Goal: Transaction & Acquisition: Purchase product/service

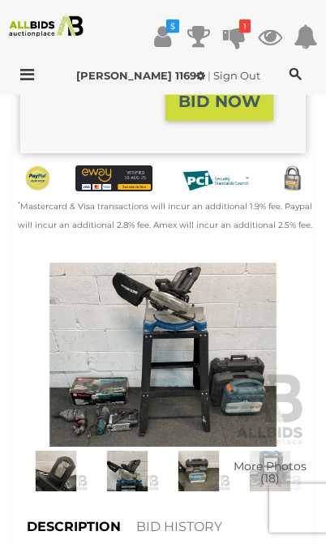
scroll to position [627, 0]
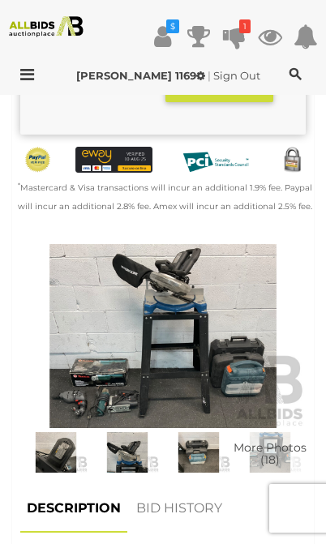
click at [206, 353] on img at bounding box center [162, 336] width 285 height 184
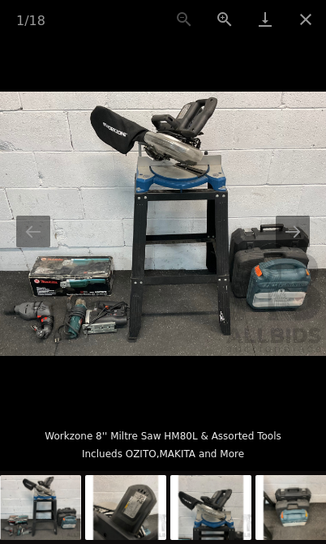
click at [300, 247] on button "Next slide" at bounding box center [293, 232] width 34 height 32
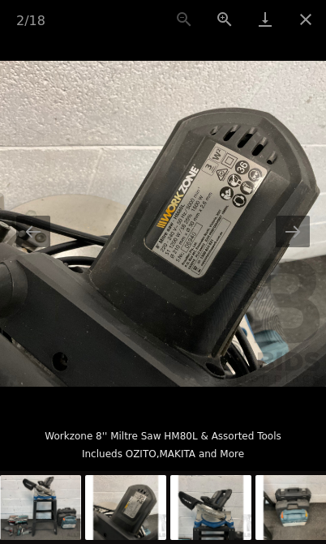
click at [292, 247] on button "Next slide" at bounding box center [293, 232] width 34 height 32
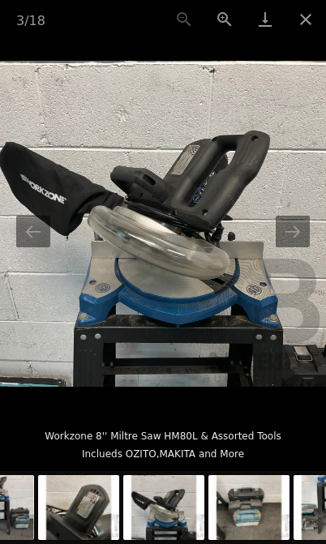
click at [293, 247] on button "Next slide" at bounding box center [293, 232] width 34 height 32
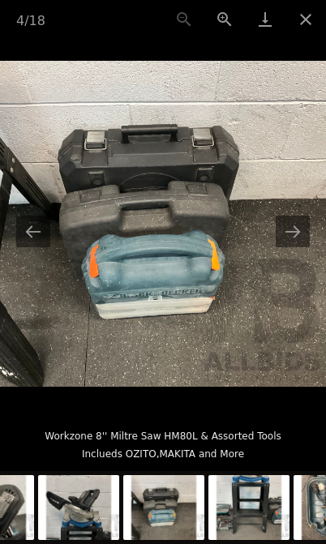
click at [301, 247] on button "Next slide" at bounding box center [293, 232] width 34 height 32
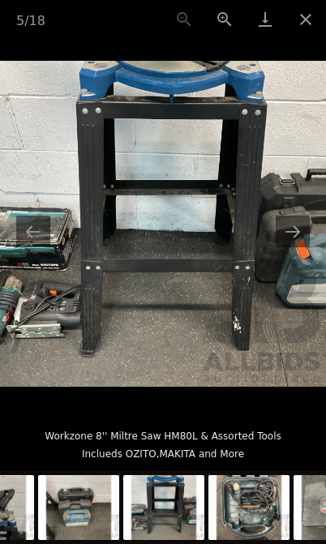
click at [302, 247] on button "Next slide" at bounding box center [293, 232] width 34 height 32
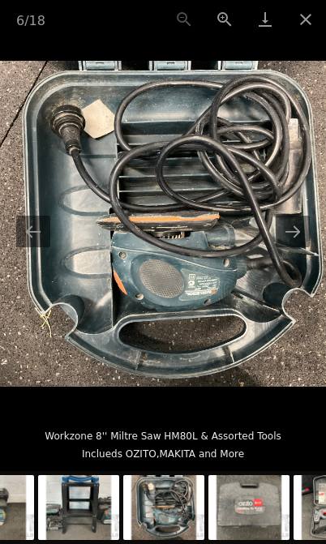
click at [302, 247] on button "Next slide" at bounding box center [293, 232] width 34 height 32
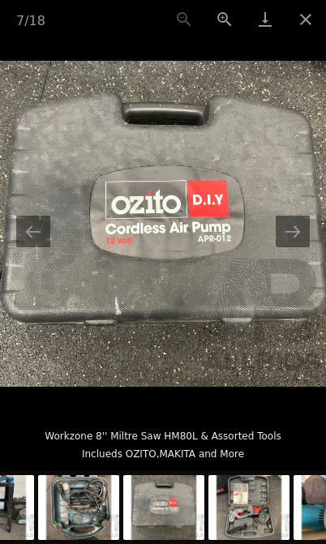
click at [307, 247] on button "Next slide" at bounding box center [293, 232] width 34 height 32
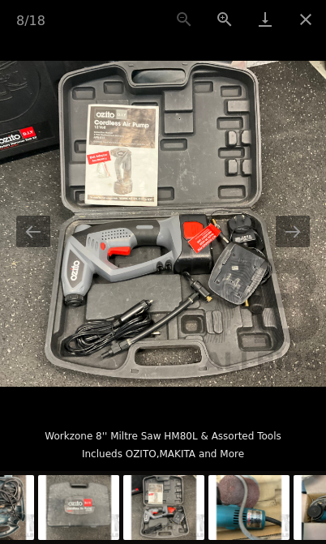
click at [300, 247] on button "Next slide" at bounding box center [293, 232] width 34 height 32
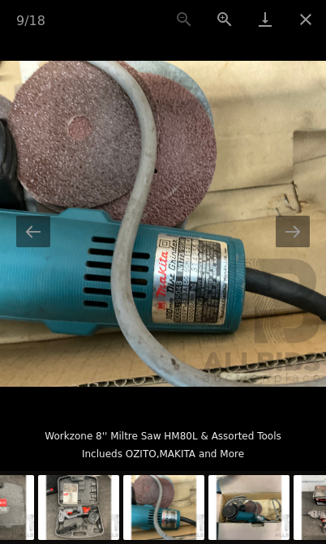
click at [297, 247] on button "Next slide" at bounding box center [293, 232] width 34 height 32
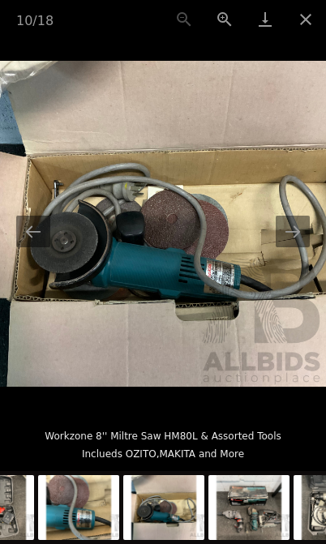
click at [302, 247] on button "Next slide" at bounding box center [293, 232] width 34 height 32
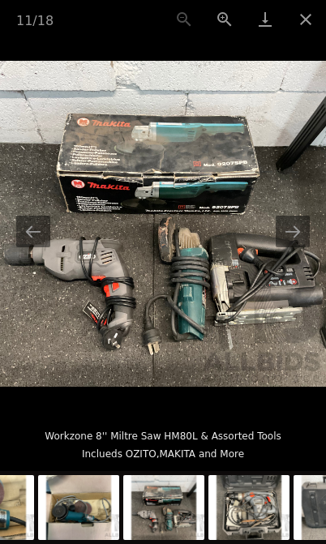
click at [302, 247] on button "Next slide" at bounding box center [293, 232] width 34 height 32
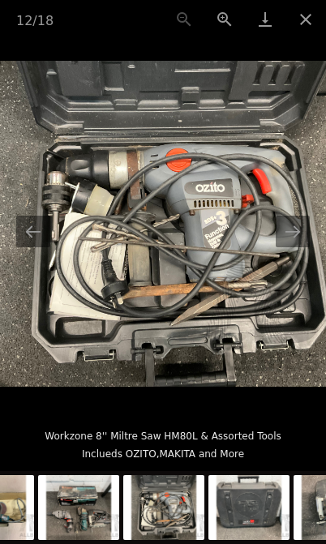
click at [306, 31] on button "Close gallery" at bounding box center [305, 19] width 41 height 38
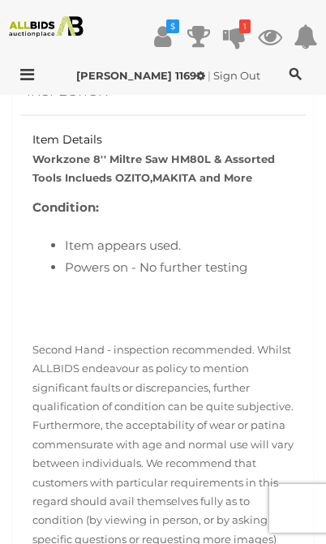
scroll to position [1164, 0]
